Goal: Task Accomplishment & Management: Manage account settings

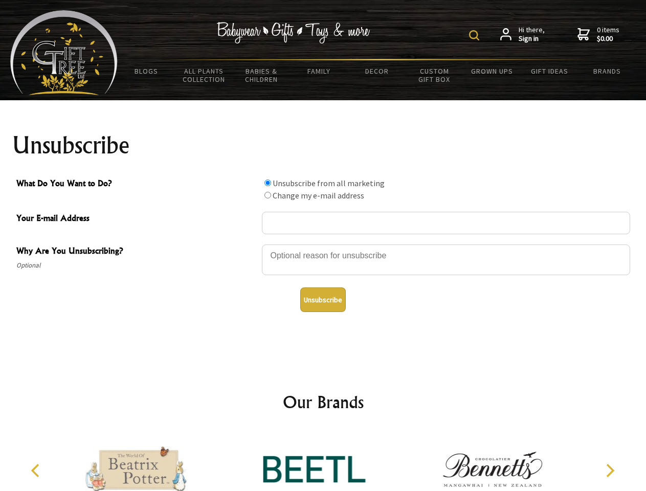
click at [475, 35] on img at bounding box center [474, 35] width 10 height 10
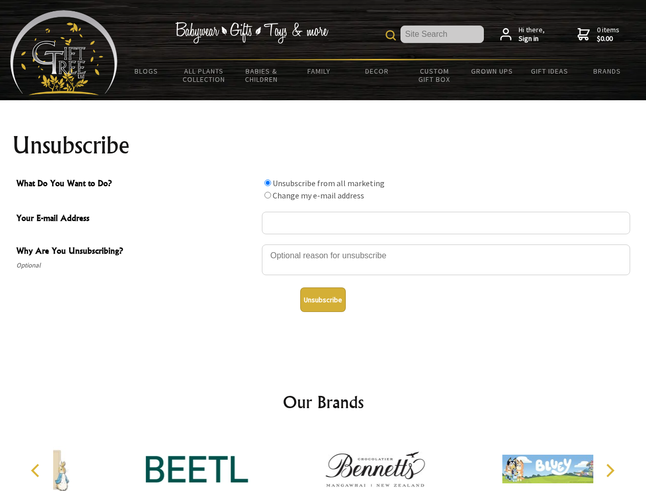
click at [323, 244] on div at bounding box center [446, 261] width 368 height 36
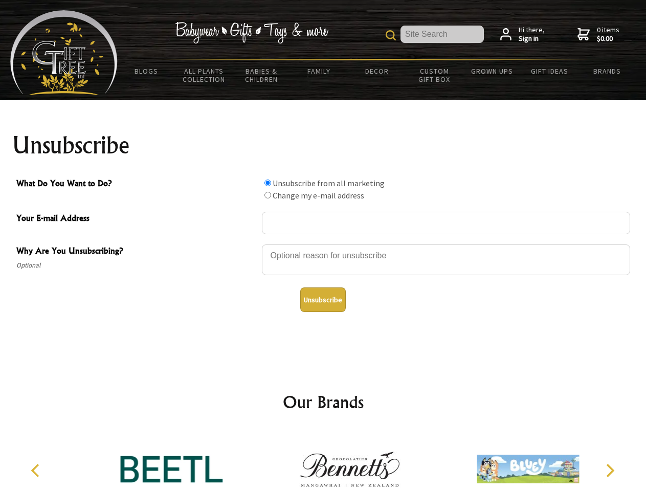
click at [267, 182] on input "What Do You Want to Do?" at bounding box center [267, 182] width 7 height 7
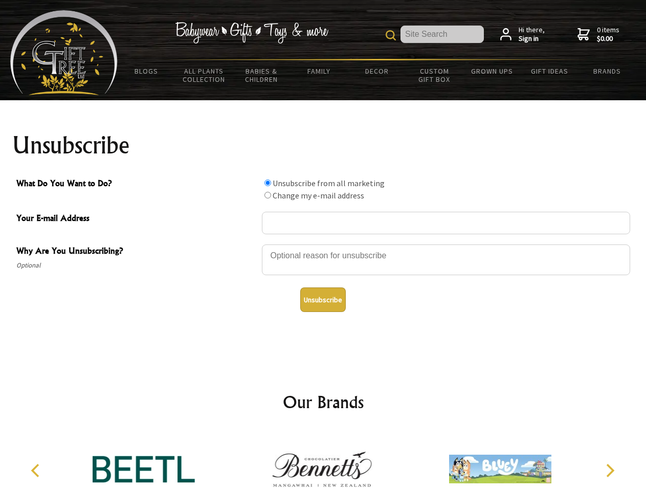
click at [267, 195] on input "What Do You Want to Do?" at bounding box center [267, 195] width 7 height 7
radio input "true"
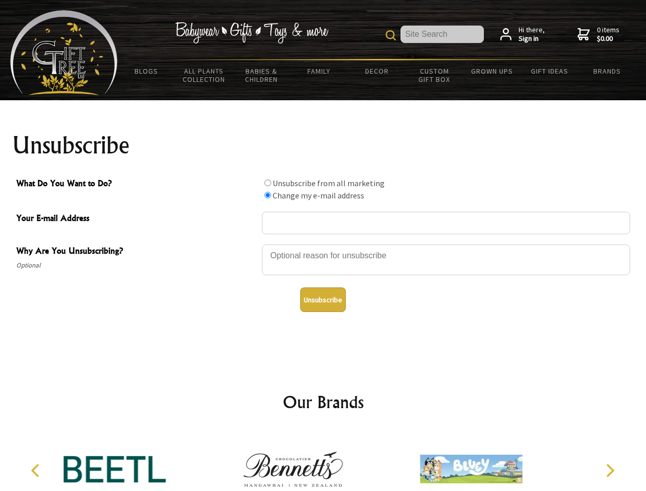
click at [323, 300] on button "Unsubscribe" at bounding box center [322, 299] width 45 height 25
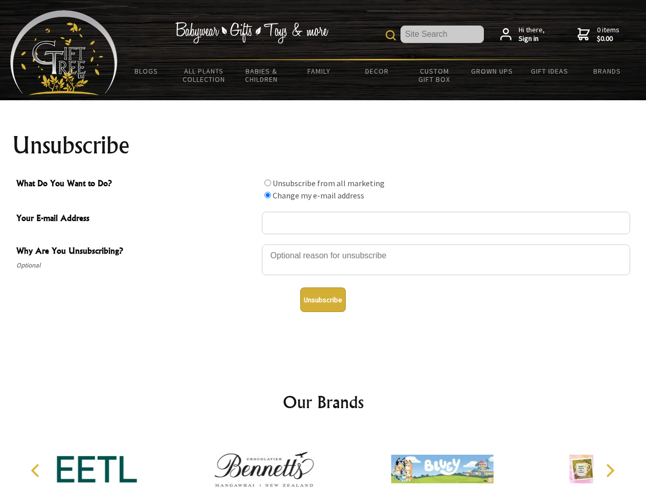
click at [37, 470] on icon "Previous" at bounding box center [36, 470] width 13 height 13
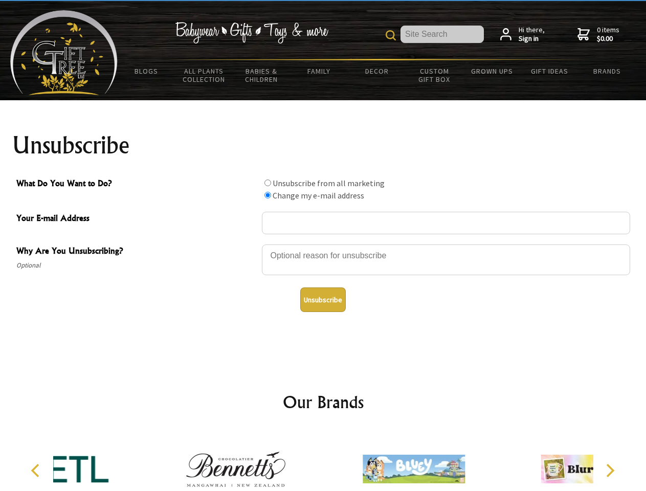
click at [609, 470] on icon "Next" at bounding box center [608, 470] width 13 height 13
